Goal: Feedback & Contribution: Leave review/rating

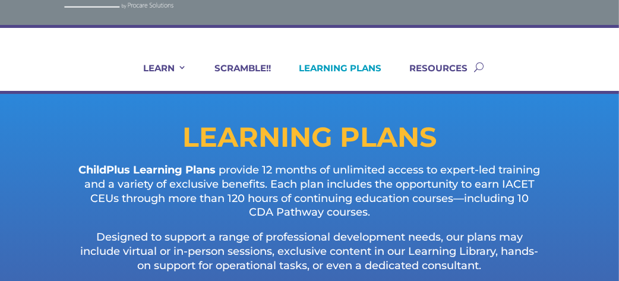
scroll to position [48, 0]
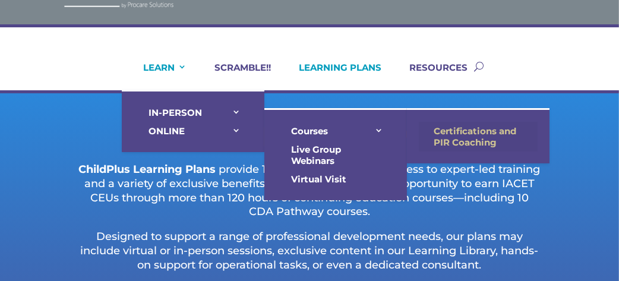
click at [440, 128] on link "Certifications and PIR Coaching" at bounding box center [478, 137] width 119 height 30
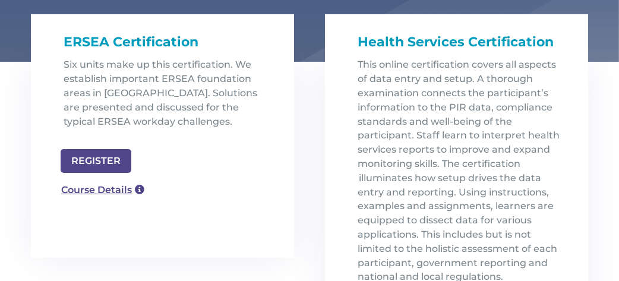
scroll to position [431, 0]
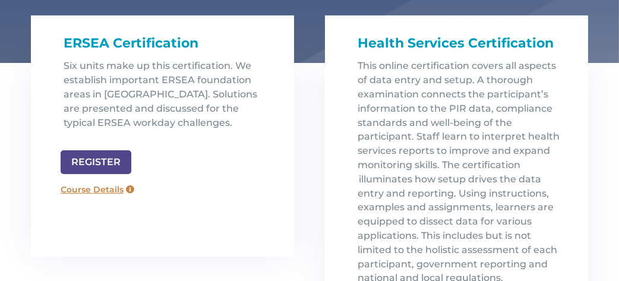
click at [130, 188] on link "Course Details" at bounding box center [98, 189] width 86 height 19
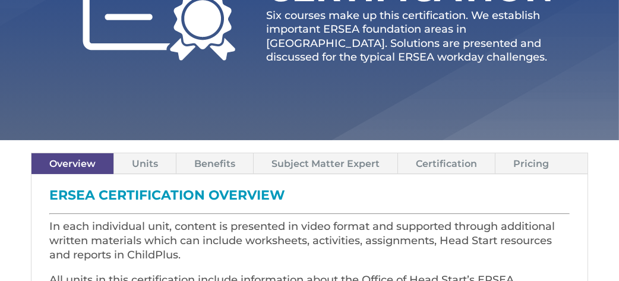
scroll to position [190, 0]
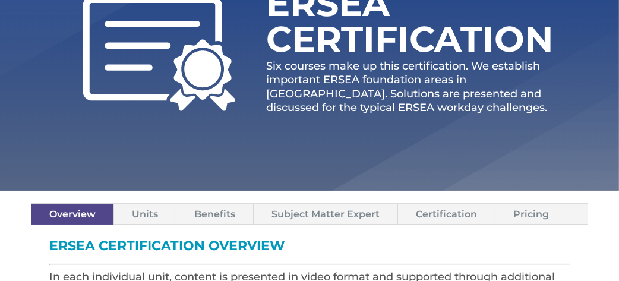
click at [206, 212] on link "Benefits" at bounding box center [215, 214] width 77 height 21
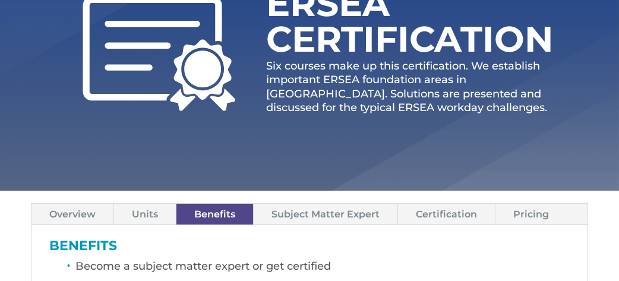
click at [288, 207] on link "Subject Matter Expert" at bounding box center [326, 214] width 144 height 21
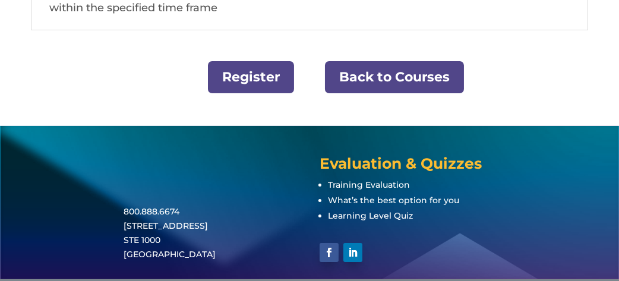
scroll to position [511, 0]
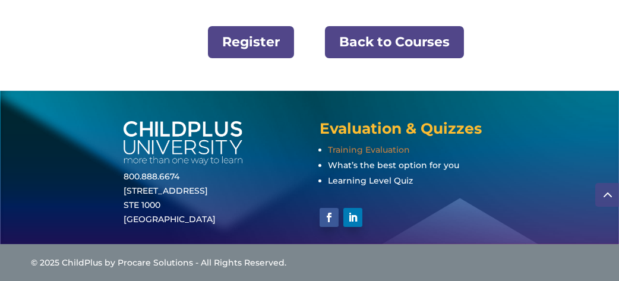
click at [358, 146] on span "Training Evaluation" at bounding box center [369, 149] width 82 height 11
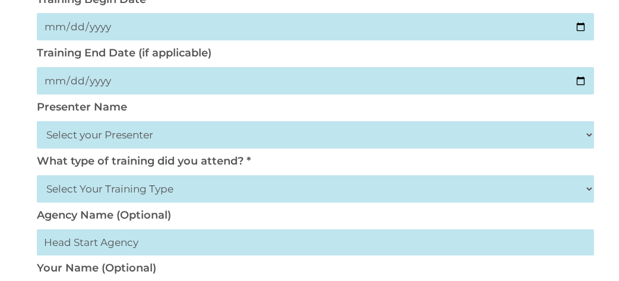
scroll to position [238, 0]
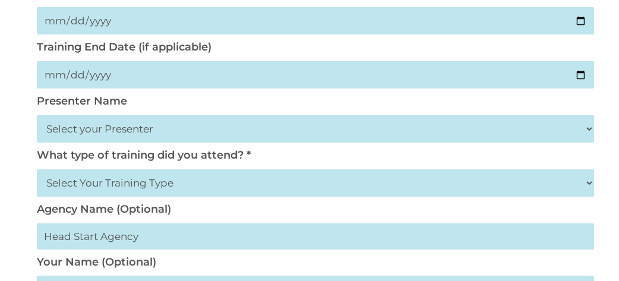
click at [202, 130] on select "Select your Presenter [PERSON_NAME] [PERSON_NAME] [PERSON_NAME] [PERSON_NAME] […" at bounding box center [315, 128] width 557 height 27
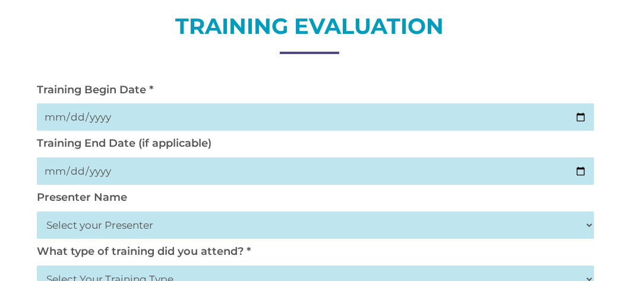
scroll to position [0, 0]
